Goal: Information Seeking & Learning: Learn about a topic

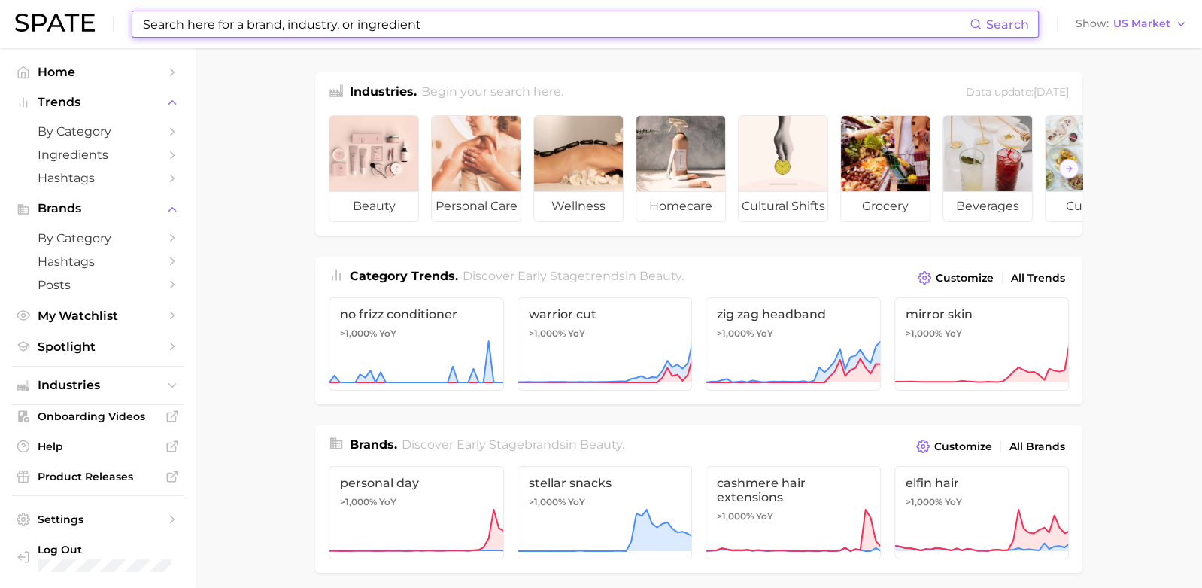
click at [360, 15] on input at bounding box center [555, 24] width 828 height 26
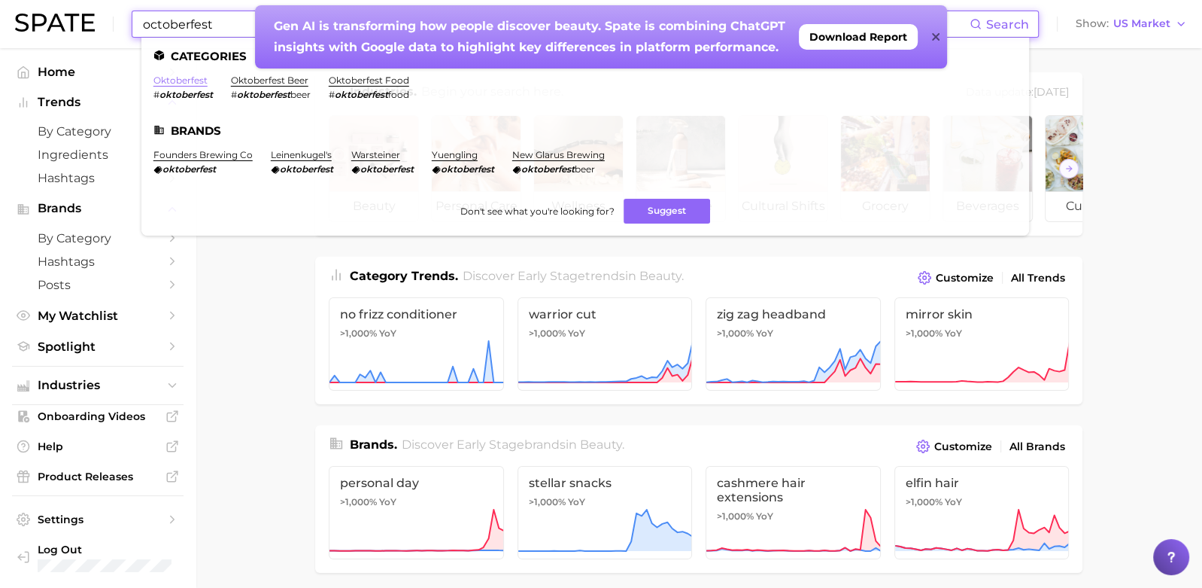
type input "octoberfest"
click at [174, 83] on link "oktoberfest" at bounding box center [180, 79] width 54 height 11
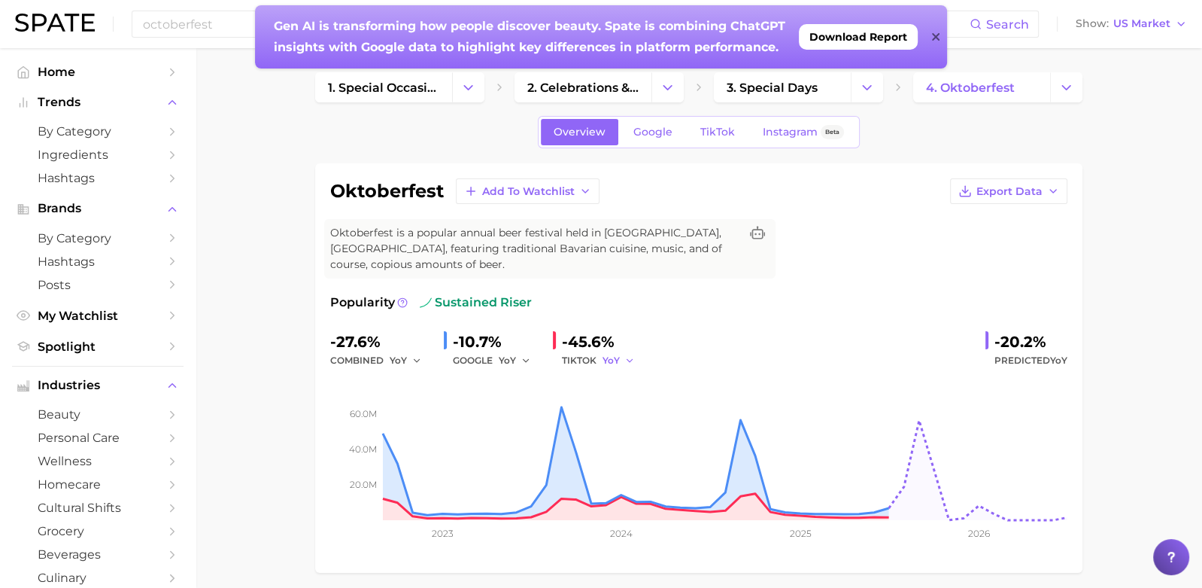
click at [625, 352] on button "YoY" at bounding box center [619, 360] width 32 height 18
click at [634, 428] on button "MoM" at bounding box center [686, 438] width 166 height 27
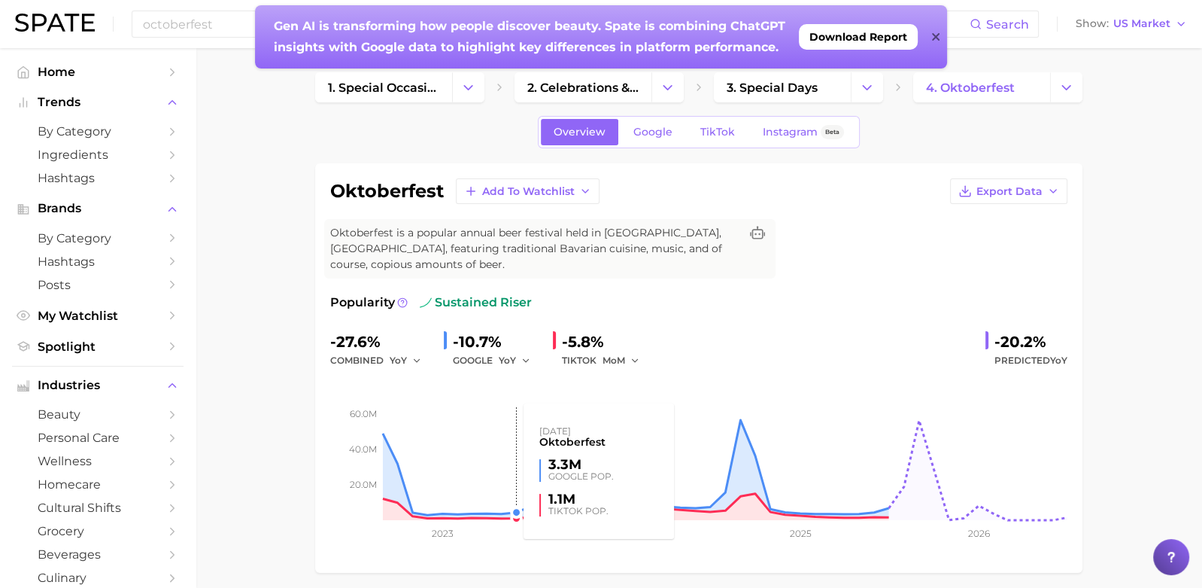
click at [508, 369] on rect at bounding box center [698, 444] width 737 height 150
click at [510, 362] on span "YoY" at bounding box center [507, 360] width 17 height 13
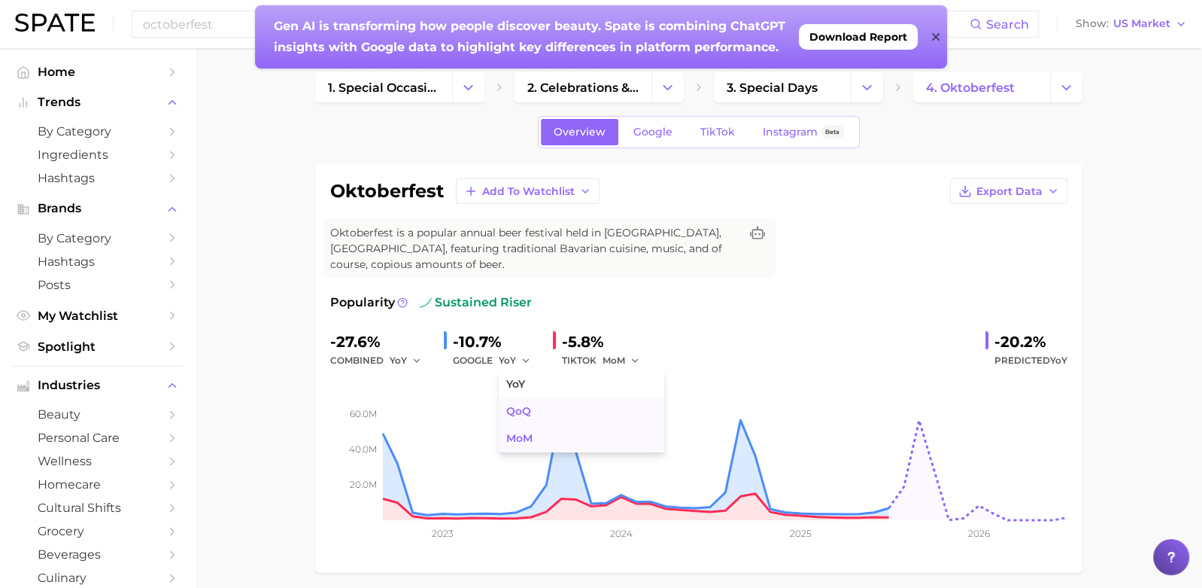
click at [525, 426] on button "MoM" at bounding box center [582, 438] width 166 height 27
drag, startPoint x: 332, startPoint y: 190, endPoint x: 442, endPoint y: 193, distance: 110.6
click at [442, 193] on h1 "oktoberfest" at bounding box center [387, 191] width 114 height 18
copy h1 "oktoberfest"
click at [722, 132] on span "TikTok" at bounding box center [717, 132] width 35 height 13
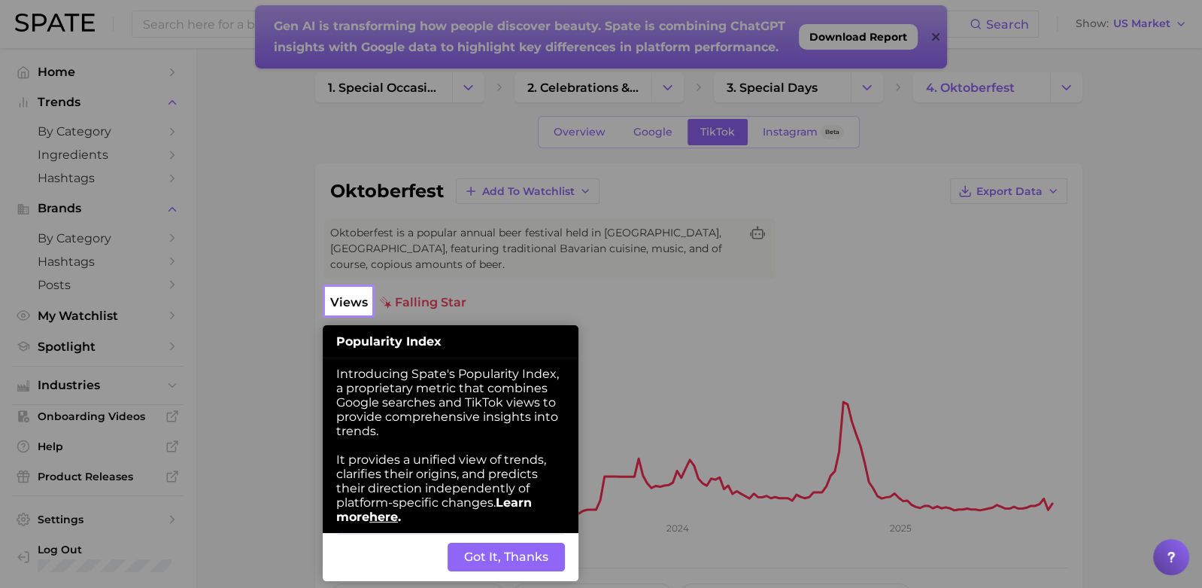
click at [469, 567] on button "Got It, Thanks" at bounding box center [506, 556] width 117 height 29
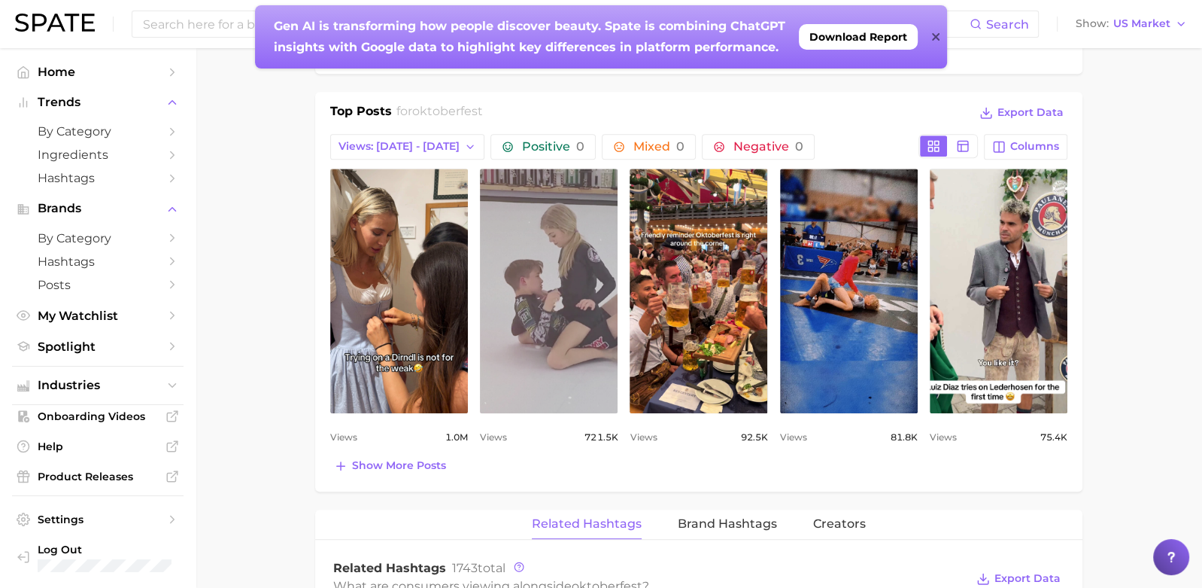
scroll to position [693, 0]
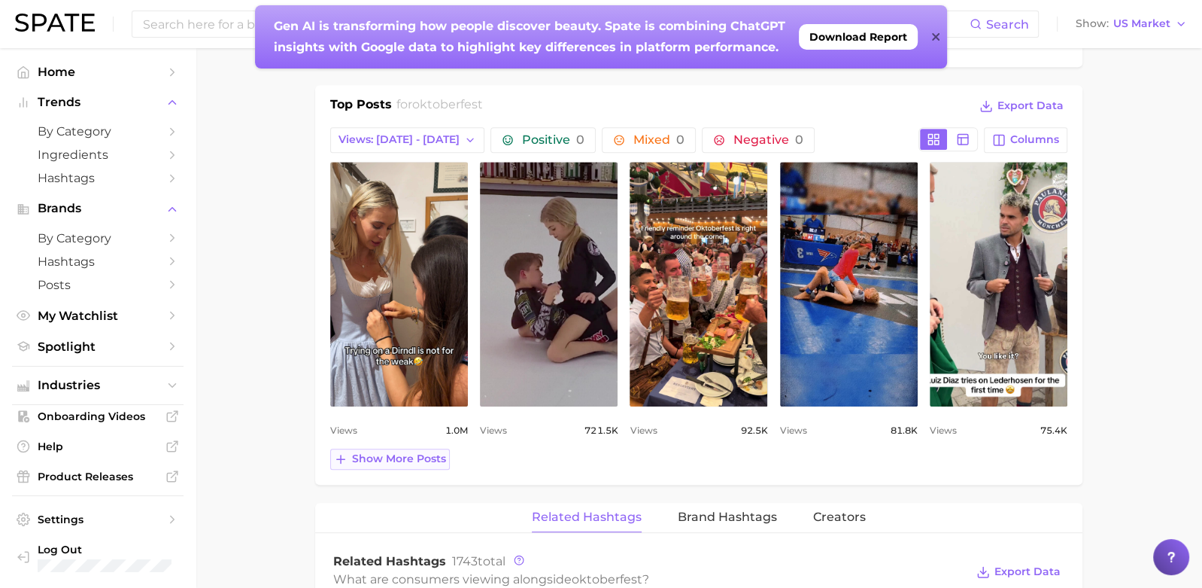
click at [428, 453] on span "Show more posts" at bounding box center [399, 458] width 94 height 13
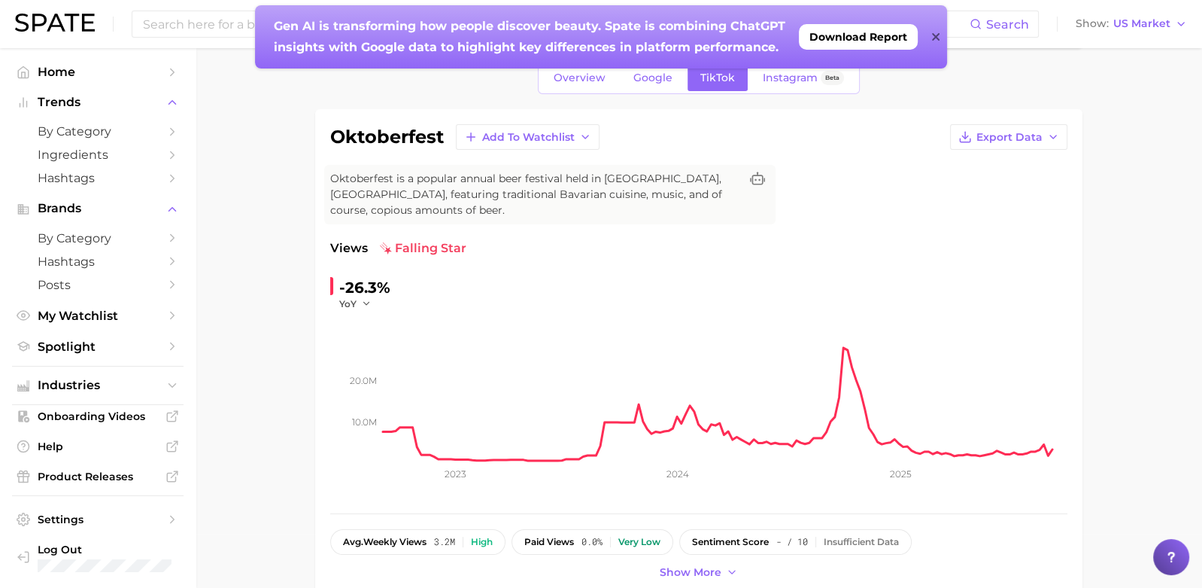
scroll to position [0, 0]
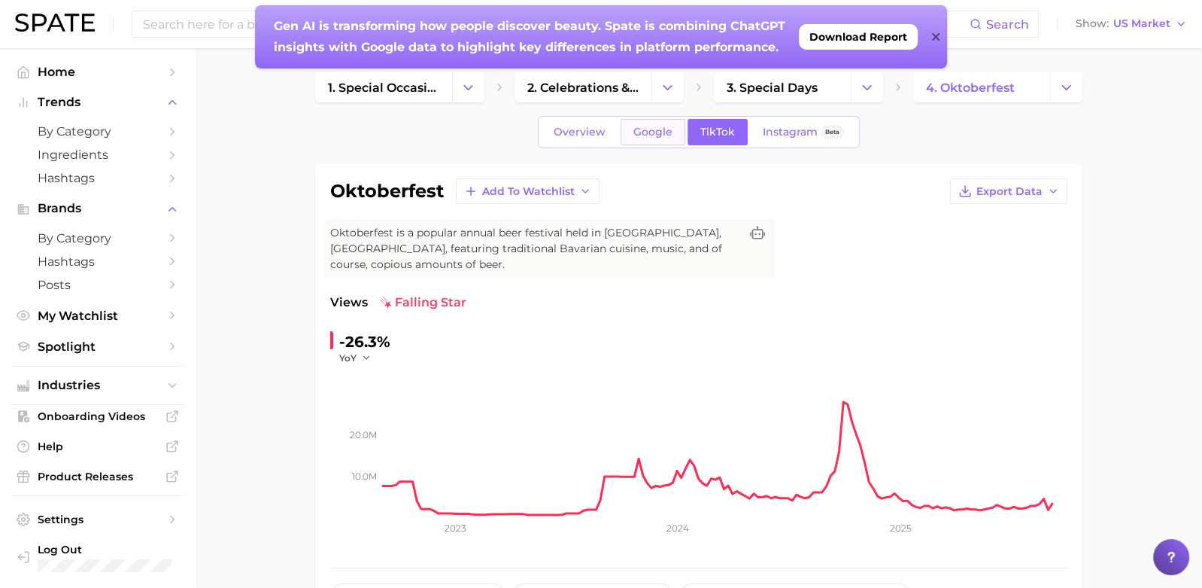
click at [653, 135] on span "Google" at bounding box center [653, 132] width 39 height 13
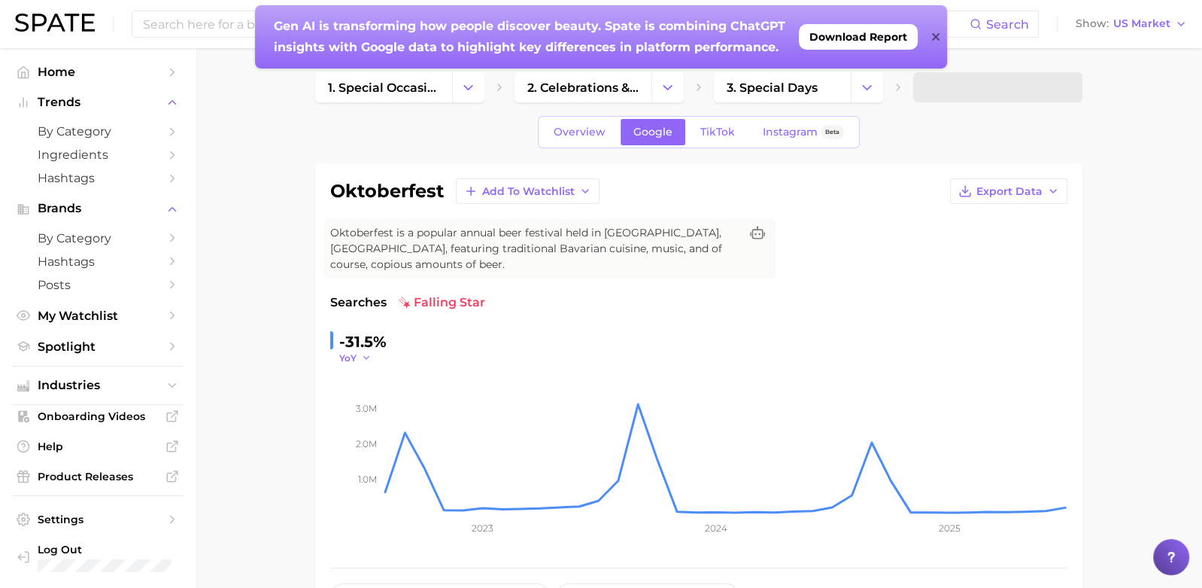
click at [355, 359] on span "YoY" at bounding box center [347, 357] width 17 height 13
click at [367, 416] on button "QoQ" at bounding box center [422, 406] width 166 height 27
click at [369, 357] on icon "button" at bounding box center [370, 357] width 11 height 11
click at [369, 415] on button "QoQ" at bounding box center [422, 406] width 166 height 27
drag, startPoint x: 342, startPoint y: 341, endPoint x: 412, endPoint y: 342, distance: 70.0
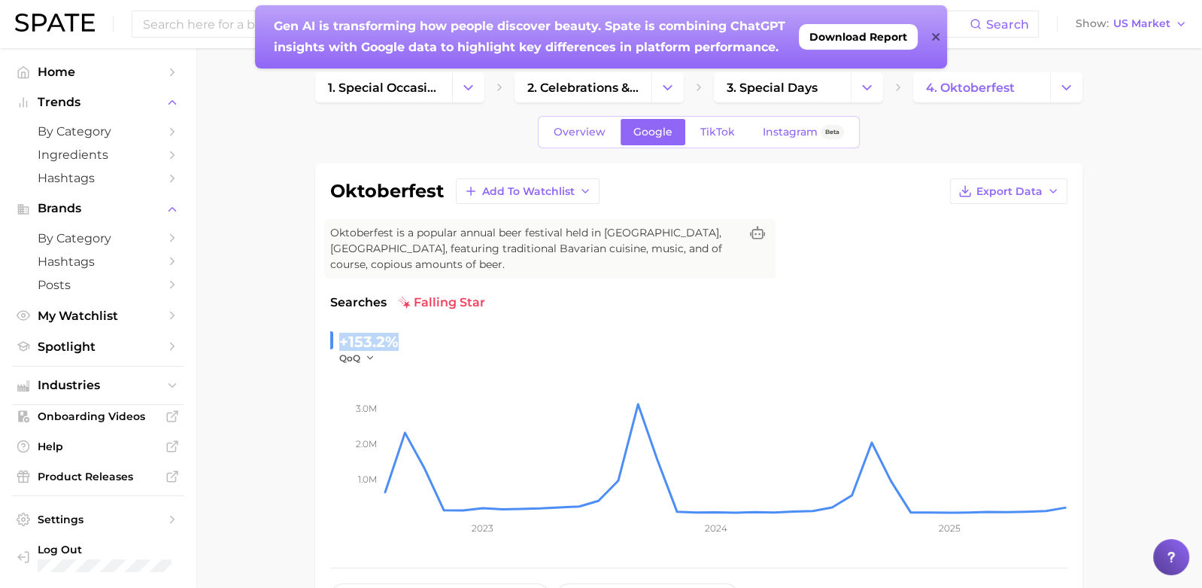
click at [412, 342] on div "+153.2% QoQ" at bounding box center [698, 347] width 737 height 35
copy div "+153.2%"
click at [709, 131] on span "TikTok" at bounding box center [717, 132] width 35 height 13
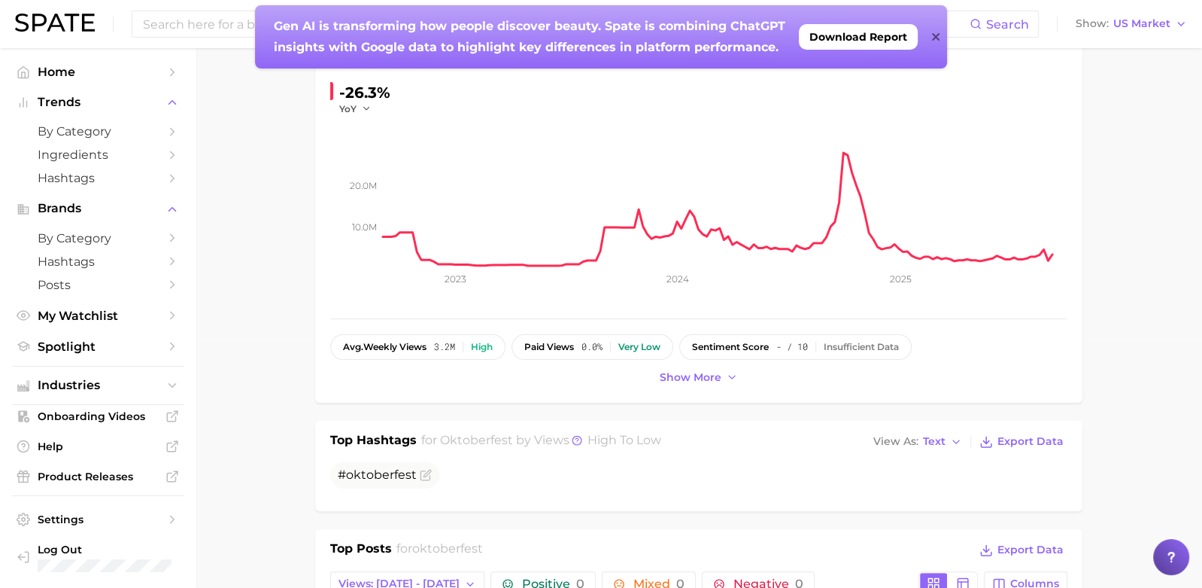
scroll to position [567, 0]
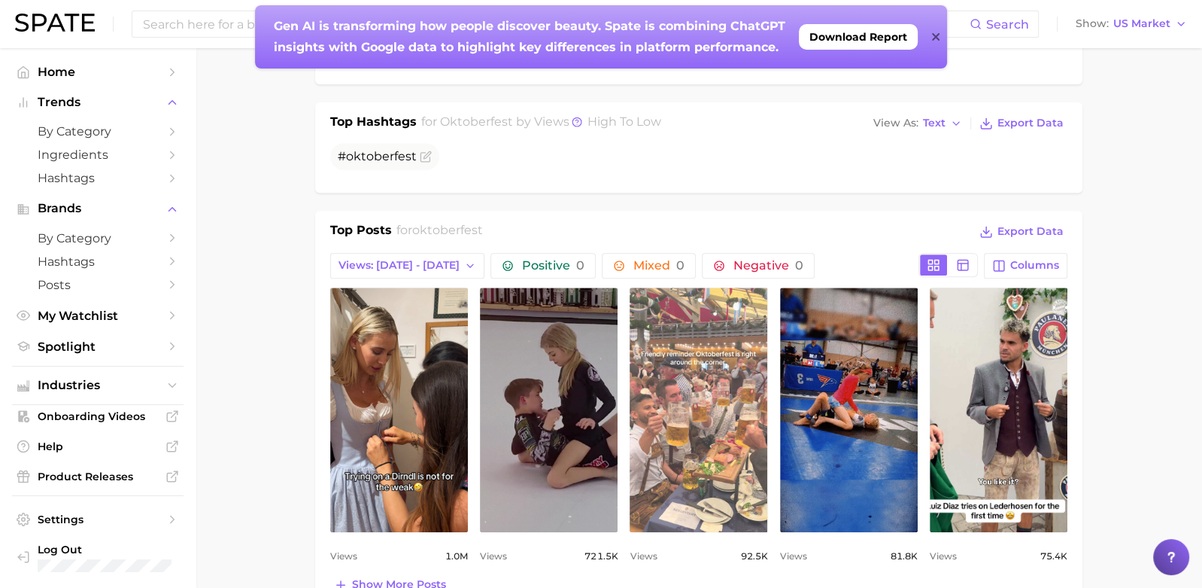
click at [682, 381] on link "view post on TikTok" at bounding box center [699, 409] width 138 height 245
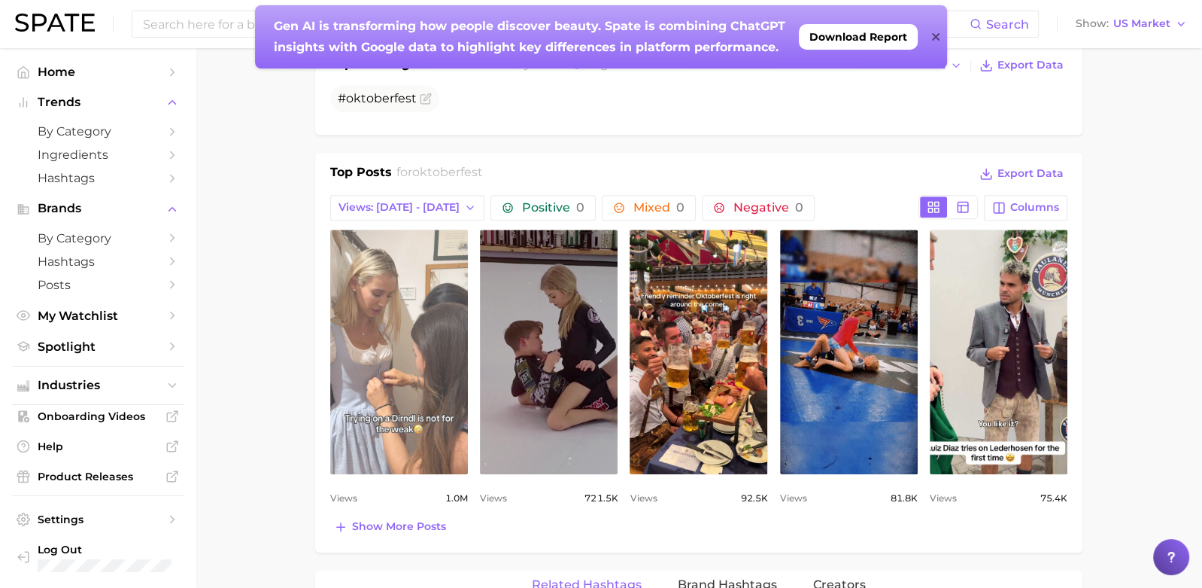
scroll to position [652, 0]
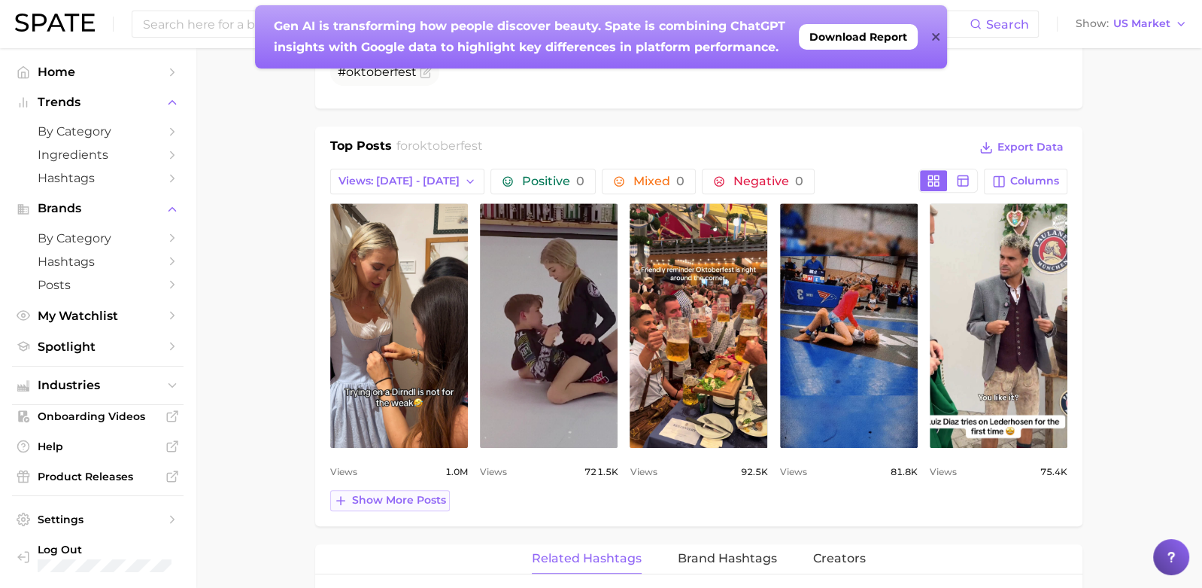
click at [407, 494] on span "Show more posts" at bounding box center [399, 500] width 94 height 13
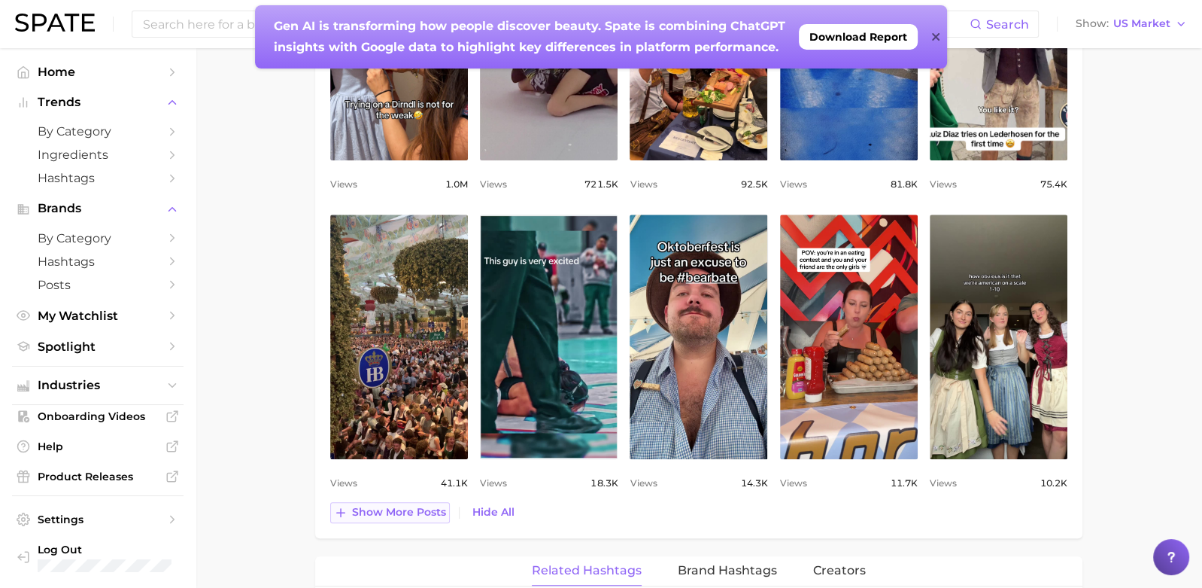
scroll to position [961, 0]
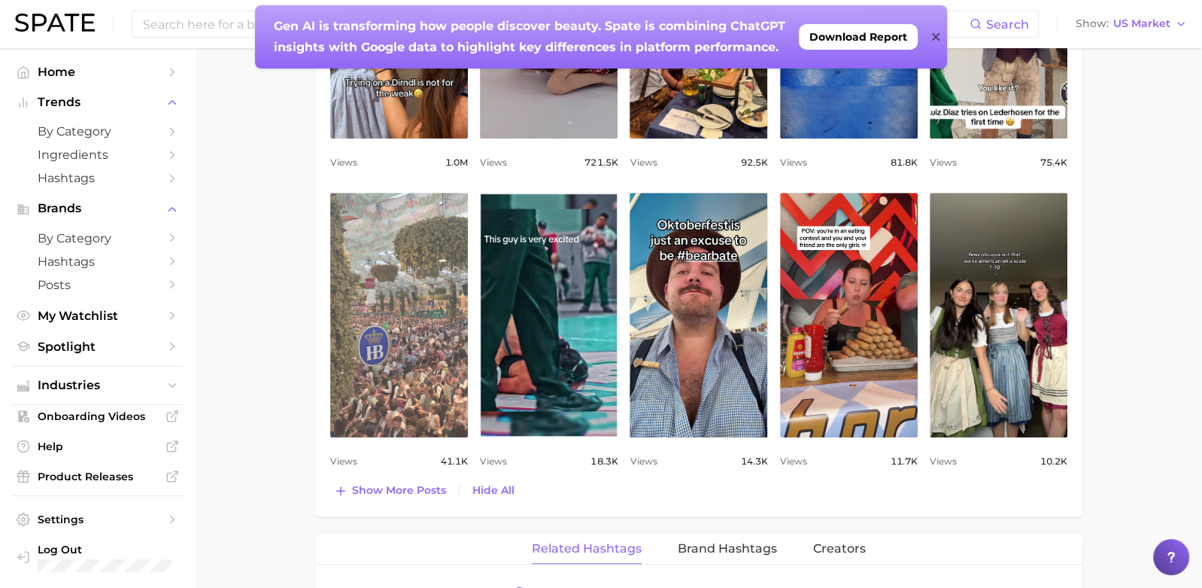
click at [406, 363] on link "view post on TikTok" at bounding box center [399, 315] width 138 height 245
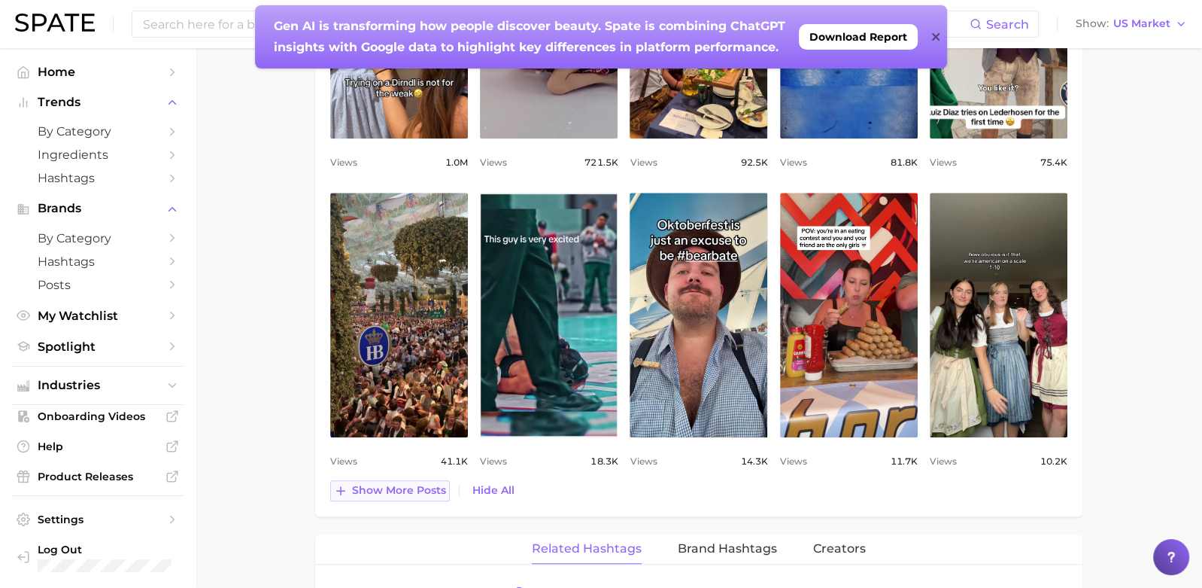
click at [413, 484] on span "Show more posts" at bounding box center [399, 490] width 94 height 13
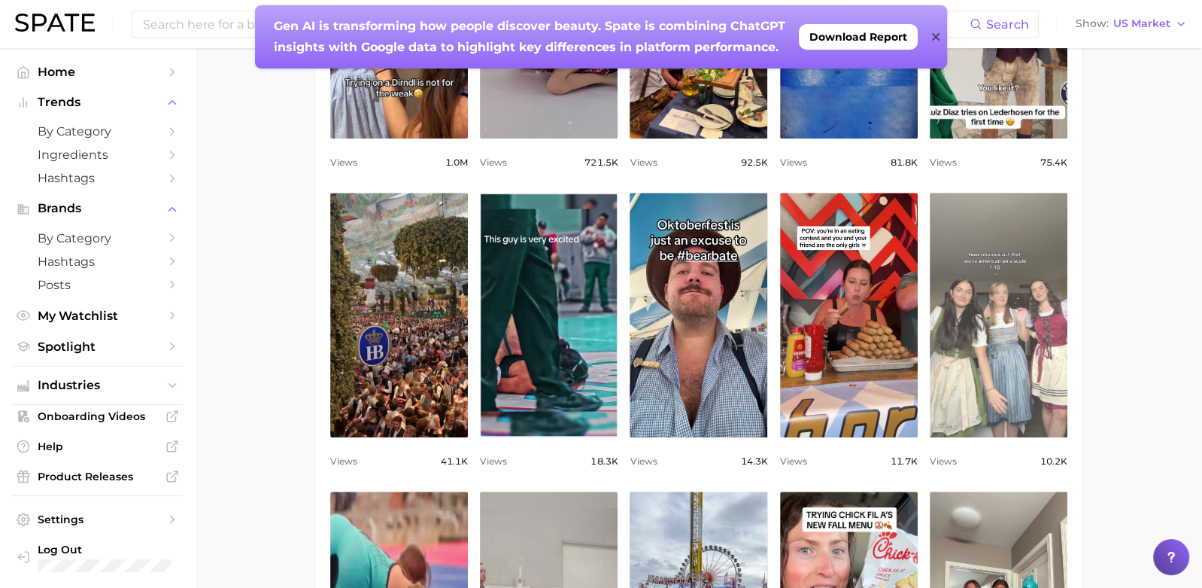
scroll to position [1168, 0]
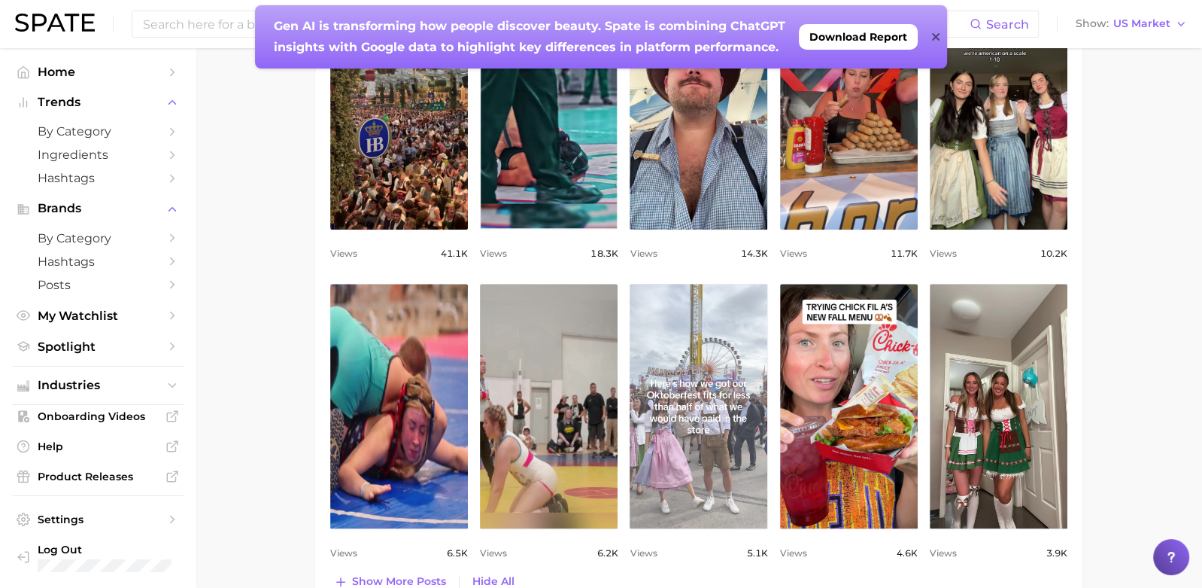
click at [697, 422] on link "view post on TikTok" at bounding box center [699, 406] width 138 height 245
